Goal: Book appointment/travel/reservation

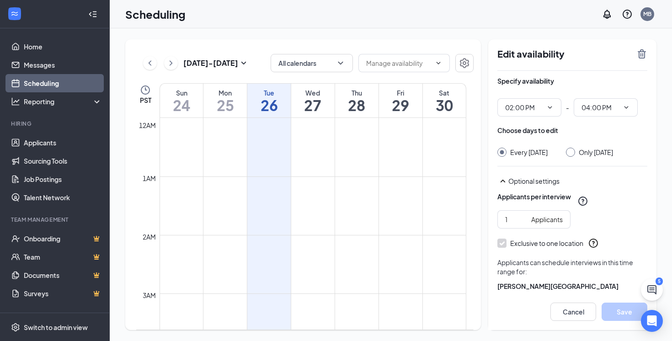
scroll to position [741, 0]
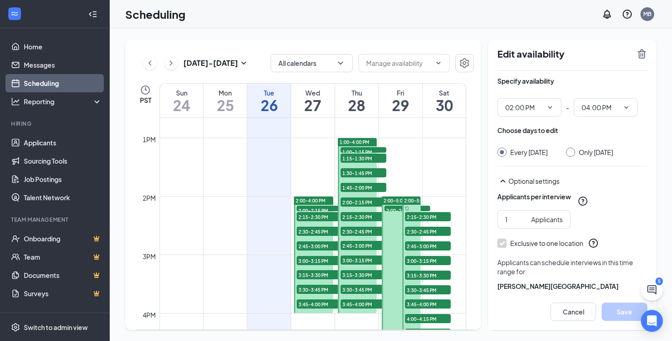
click at [353, 139] on span "1:00-4:00 PM" at bounding box center [354, 142] width 30 height 6
click at [357, 148] on span "1:00-1:15 PM" at bounding box center [363, 151] width 46 height 9
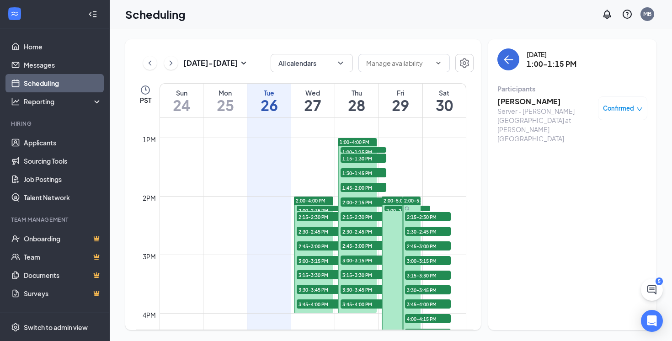
click at [357, 155] on span "1:15-1:30 PM" at bounding box center [363, 158] width 46 height 9
click at [359, 173] on span "1:30-1:45 PM" at bounding box center [363, 172] width 46 height 9
click at [361, 185] on span "1:45-2:00 PM" at bounding box center [363, 187] width 46 height 9
click at [359, 199] on span "2:00-2:15 PM" at bounding box center [363, 201] width 46 height 9
click at [359, 220] on span "2:15-2:30 PM" at bounding box center [363, 216] width 46 height 9
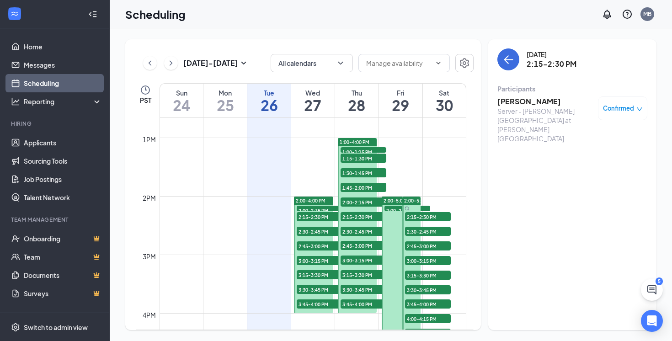
click at [359, 230] on span "2:30-2:45 PM" at bounding box center [363, 231] width 46 height 9
click at [359, 247] on span "2:45-3:00 PM" at bounding box center [363, 245] width 46 height 9
click at [359, 233] on span "2:30-2:45 PM" at bounding box center [363, 231] width 46 height 9
click at [516, 101] on h3 "[PERSON_NAME]" at bounding box center [545, 101] width 96 height 10
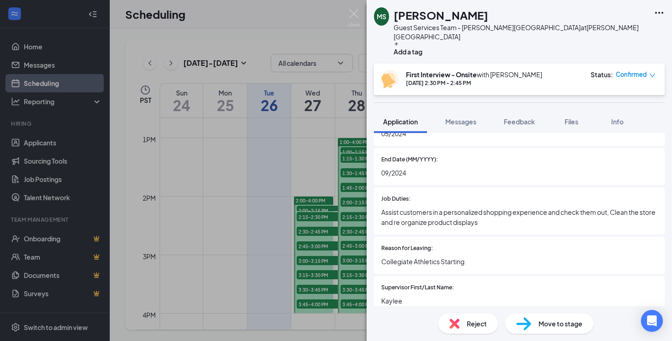
scroll to position [1485, 0]
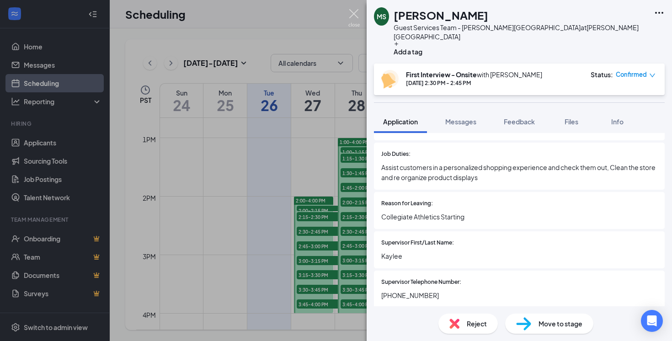
click at [357, 14] on img at bounding box center [353, 18] width 11 height 18
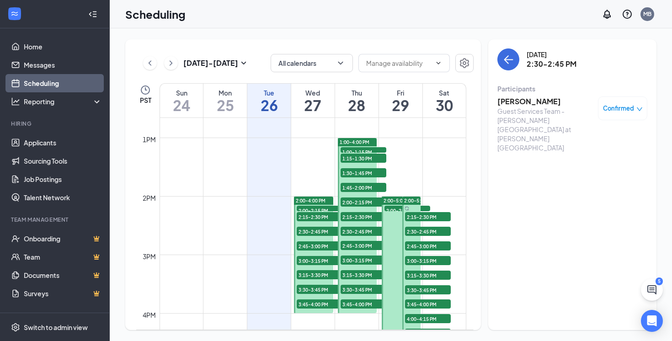
scroll to position [764, 0]
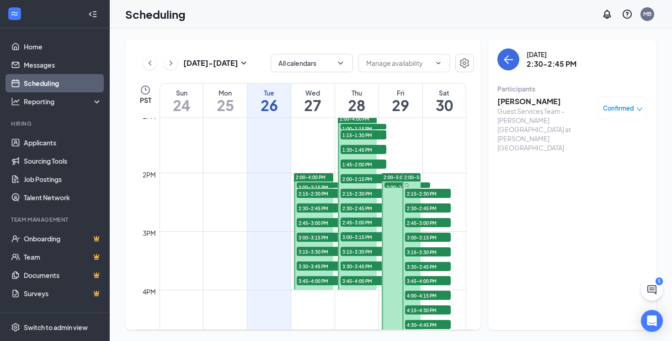
click at [364, 190] on span "2:15-2:30 PM" at bounding box center [363, 193] width 46 height 9
click at [363, 206] on span "2:30-2:45 PM" at bounding box center [363, 207] width 46 height 9
click at [361, 218] on span "2:45-3:00 PM" at bounding box center [363, 221] width 46 height 9
click at [358, 234] on span "3:00-3:15 PM" at bounding box center [363, 236] width 46 height 9
click at [360, 249] on span "3:15-3:30 PM" at bounding box center [363, 251] width 46 height 9
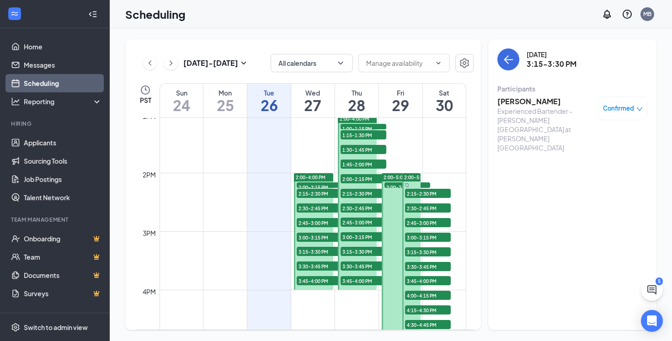
click at [361, 261] on span "3:30-3:45 PM" at bounding box center [363, 265] width 46 height 9
click at [360, 279] on span "3:45-4:00 PM" at bounding box center [363, 280] width 46 height 9
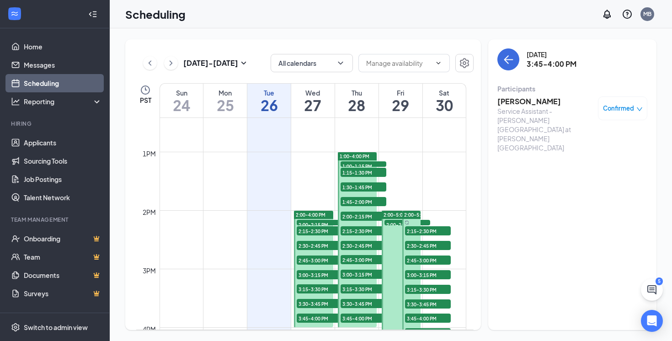
scroll to position [746, 0]
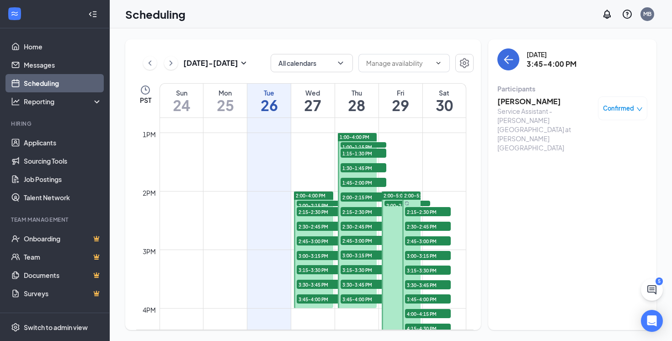
click at [389, 204] on span "2:00-2:15 PM" at bounding box center [407, 205] width 46 height 9
click at [435, 212] on span "2:15-2:30 PM" at bounding box center [428, 211] width 46 height 9
click at [432, 222] on span "2:30-2:45 PM" at bounding box center [428, 226] width 46 height 9
click at [433, 240] on span "2:45-3:00 PM" at bounding box center [428, 240] width 46 height 9
click at [432, 252] on span "3:00-3:15 PM" at bounding box center [428, 255] width 46 height 9
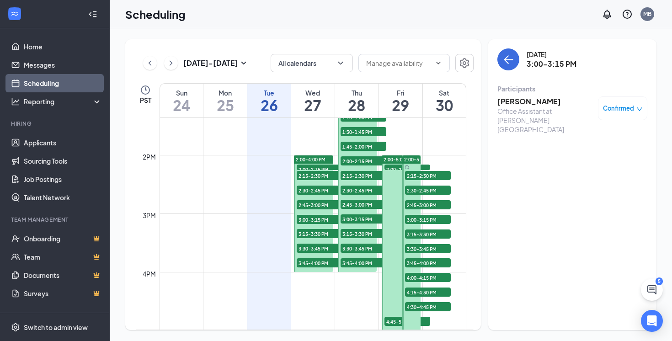
scroll to position [783, 0]
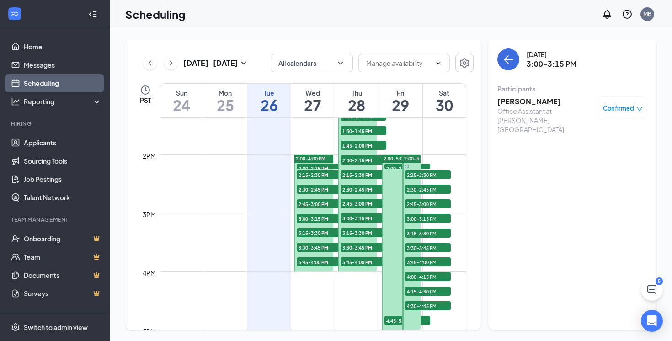
click at [424, 234] on span "3:15-3:30 PM" at bounding box center [428, 232] width 46 height 9
click at [425, 244] on span "3:30-3:45 PM" at bounding box center [428, 247] width 46 height 9
click at [425, 257] on span "3:45-4:00 PM" at bounding box center [428, 261] width 46 height 9
click at [423, 288] on span "4:15-4:30 PM" at bounding box center [428, 290] width 46 height 9
click at [422, 298] on td at bounding box center [312, 293] width 307 height 15
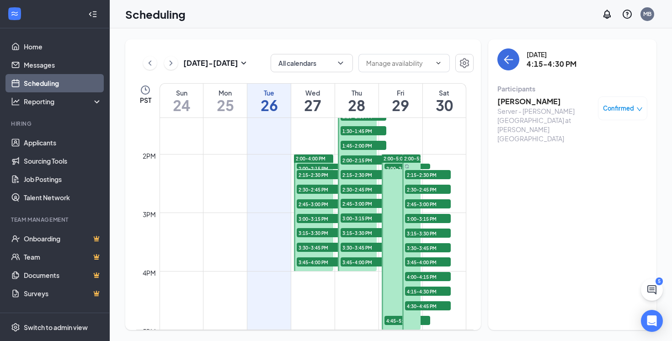
click at [422, 305] on span "4:30-4:45 PM" at bounding box center [428, 305] width 46 height 9
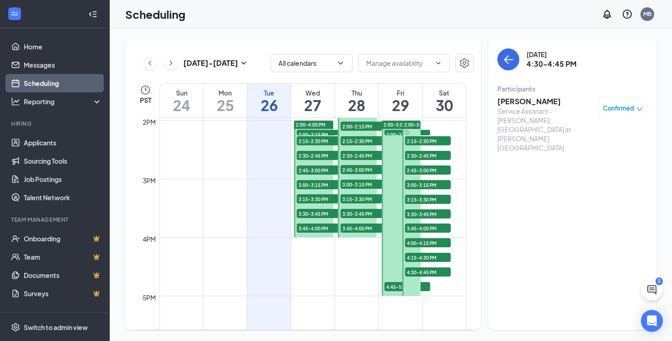
scroll to position [823, 0]
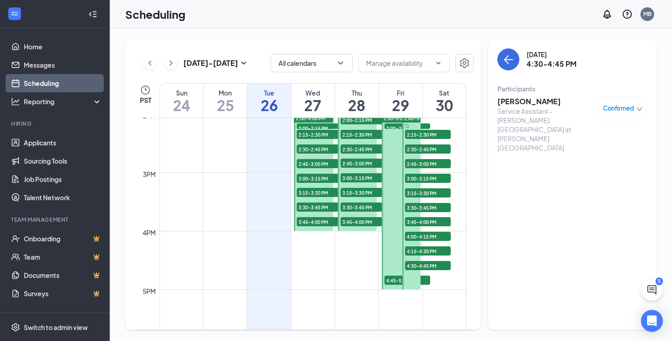
click at [425, 278] on span "4:45-5:00 PM" at bounding box center [407, 280] width 46 height 9
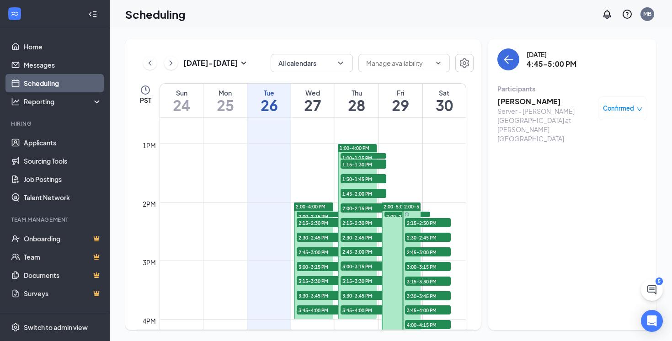
scroll to position [728, 0]
